Goal: Task Accomplishment & Management: Manage account settings

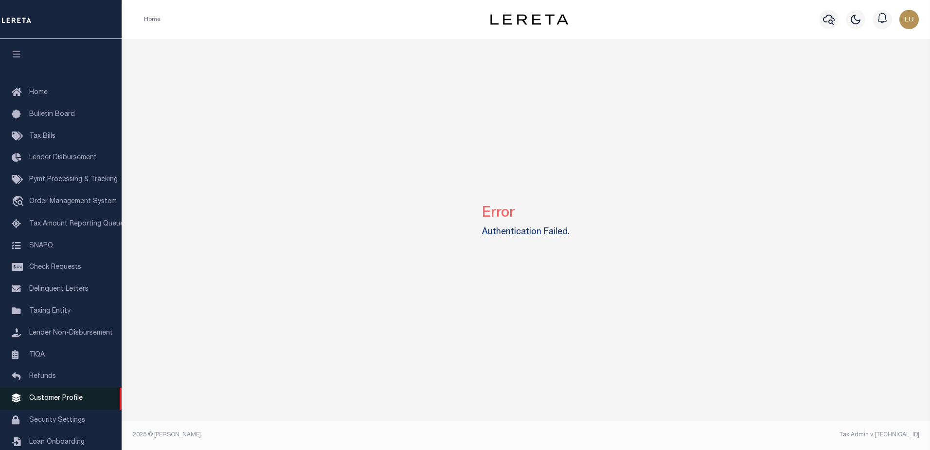
click at [47, 408] on link "Customer Profile" at bounding box center [61, 398] width 122 height 22
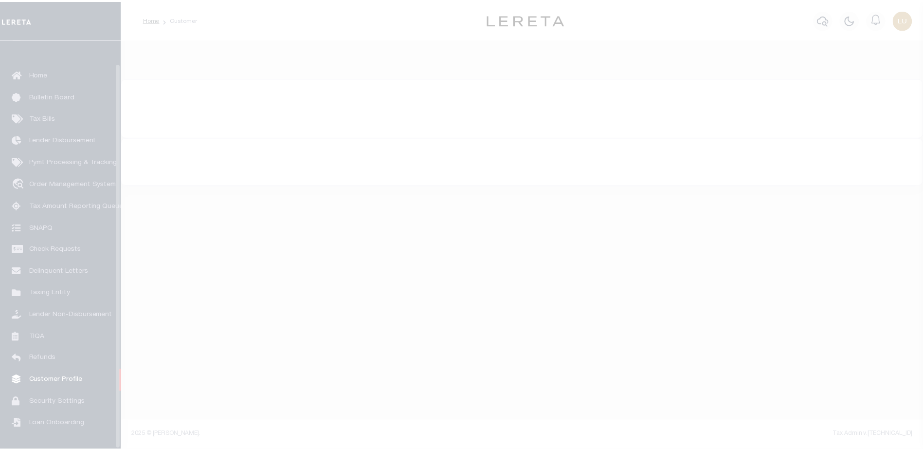
scroll to position [24, 0]
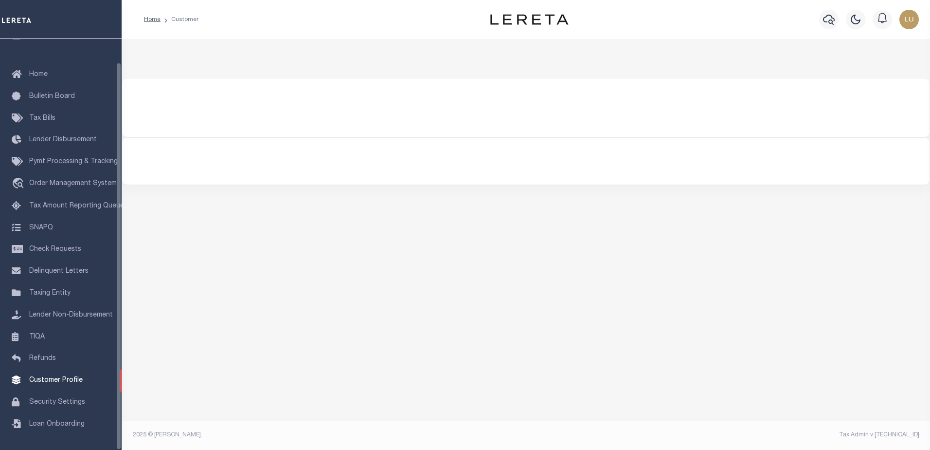
type input "Stormfield Capital LLC"
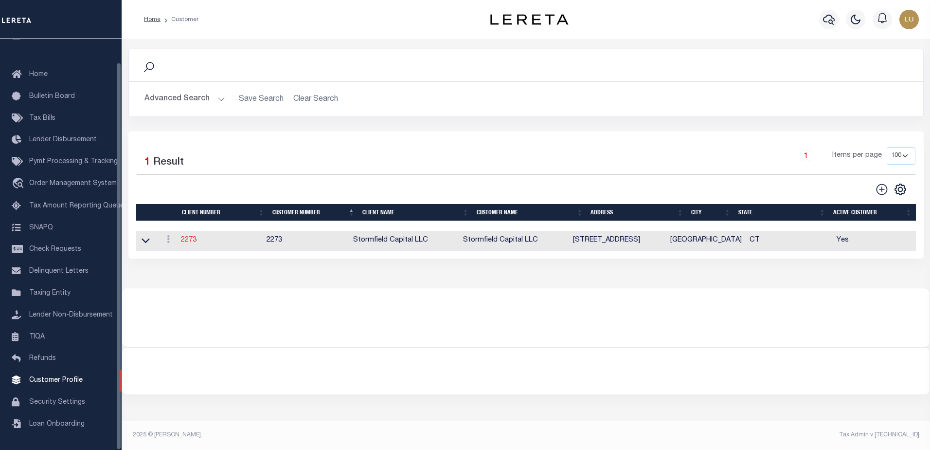
click at [194, 241] on link "2273" at bounding box center [189, 239] width 16 height 7
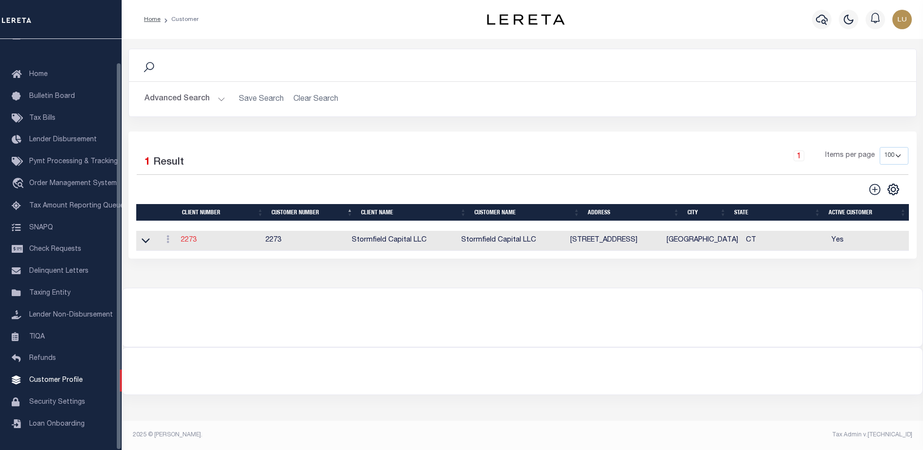
select select
type input "Stormfield Capital LLC"
type input "2273"
type input "[PERSON_NAME]"
type input "Dorin"
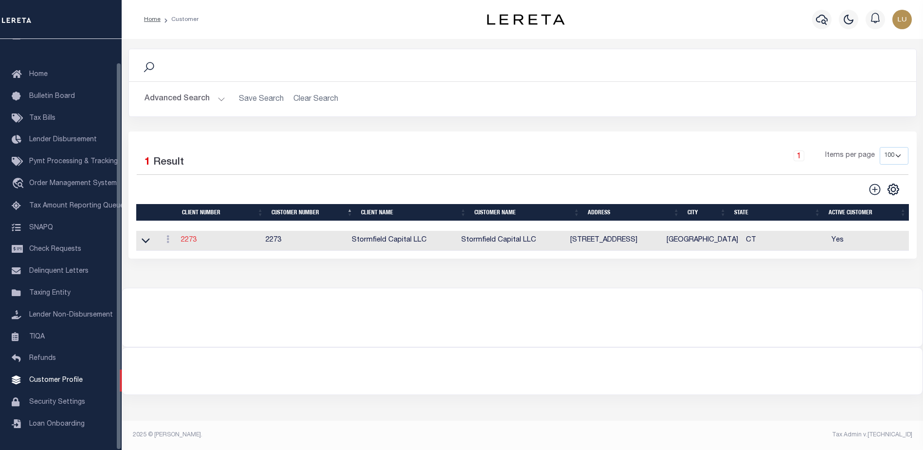
select select "Residential"
type input "[PERSON_NAME]"
select select "OTH"
checkbox input "true"
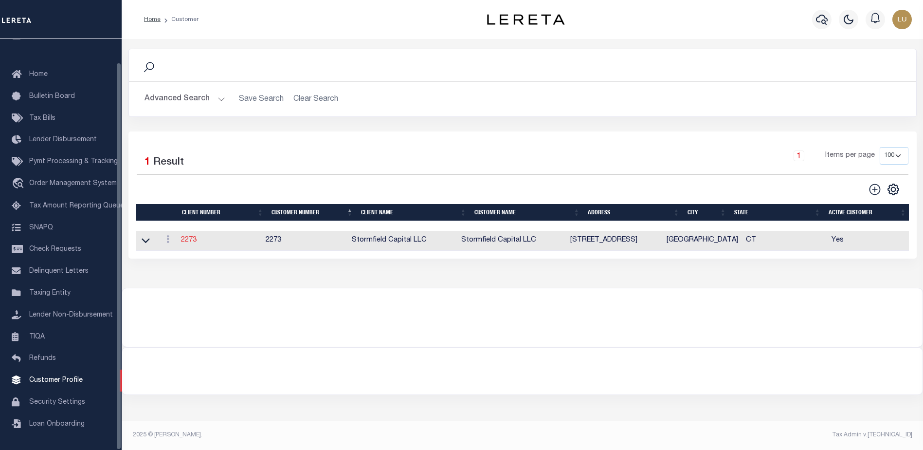
checkbox input "true"
